Goal: Task Accomplishment & Management: Complete application form

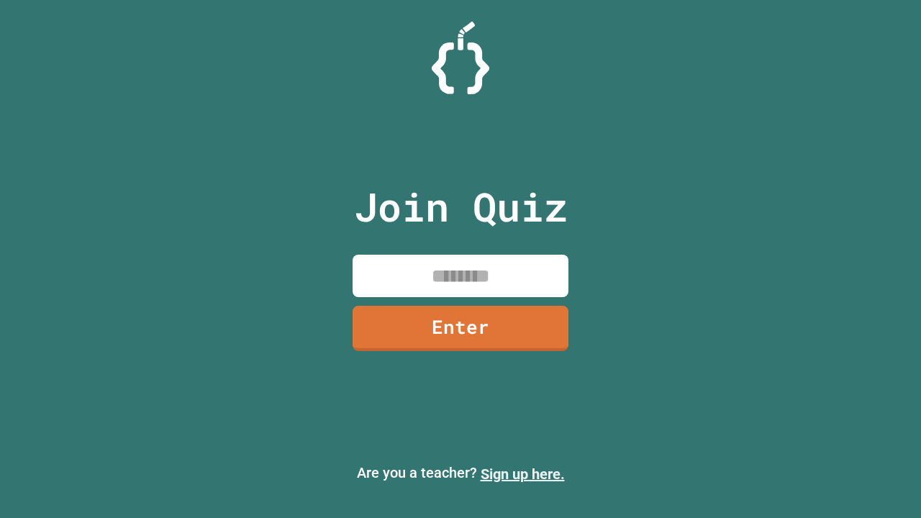
click at [522, 474] on link "Sign up here." at bounding box center [522, 473] width 84 height 17
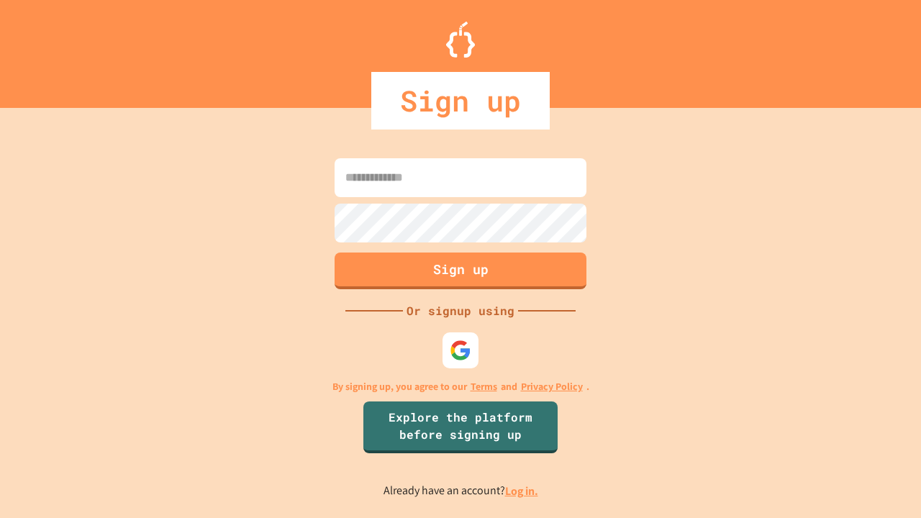
click at [522, 490] on link "Log in." at bounding box center [521, 490] width 33 height 15
